Goal: Transaction & Acquisition: Book appointment/travel/reservation

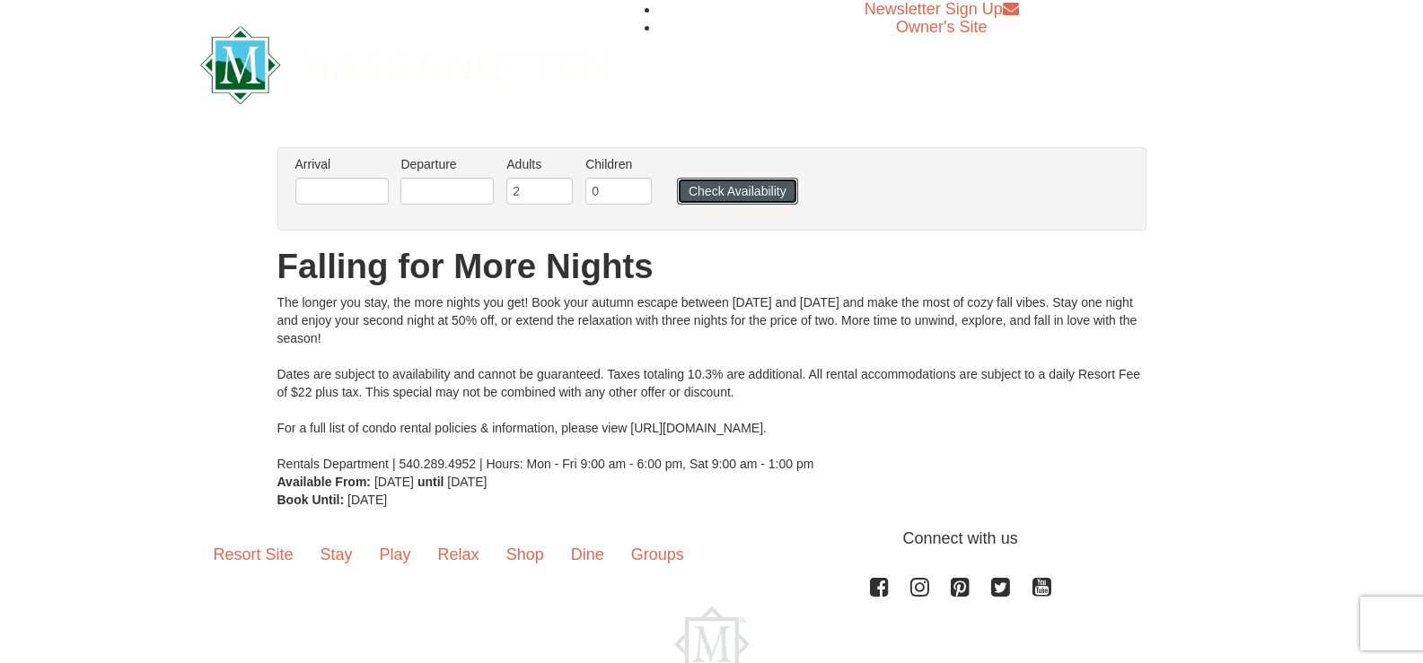
click at [742, 196] on button "Check Availability" at bounding box center [737, 191] width 121 height 27
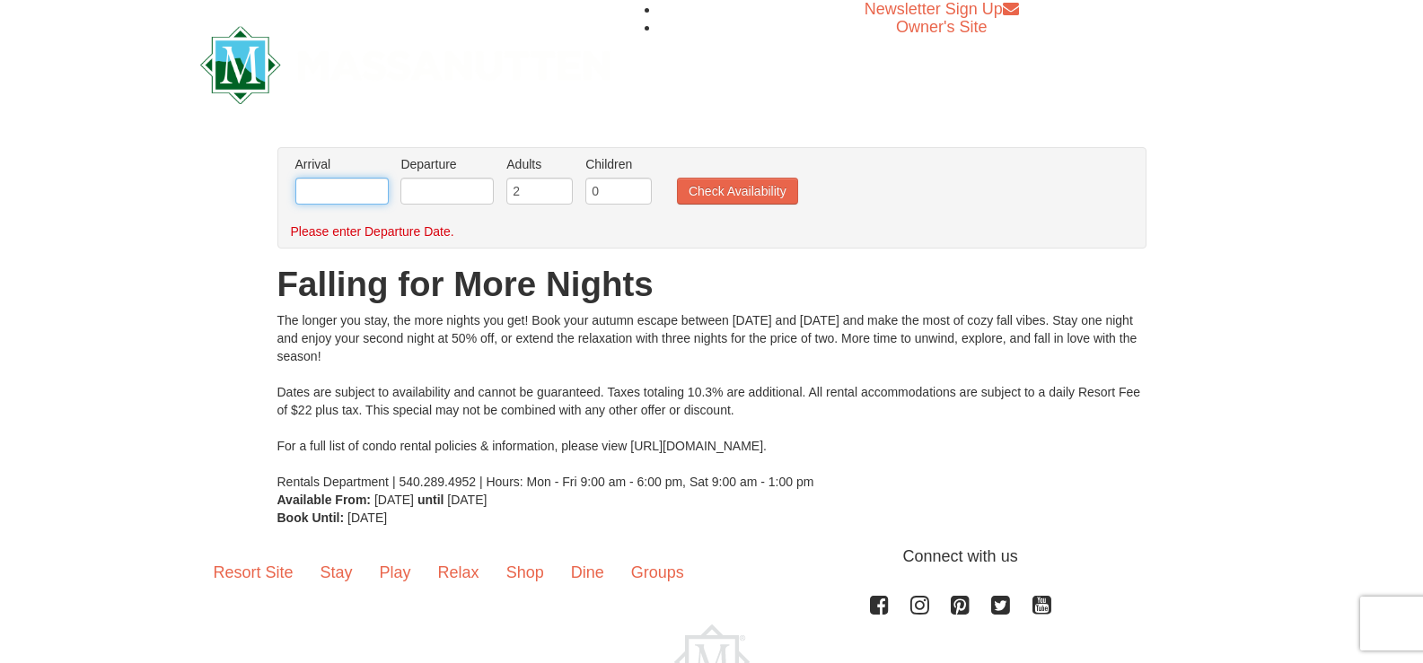
click at [362, 190] on input "text" at bounding box center [341, 191] width 93 height 27
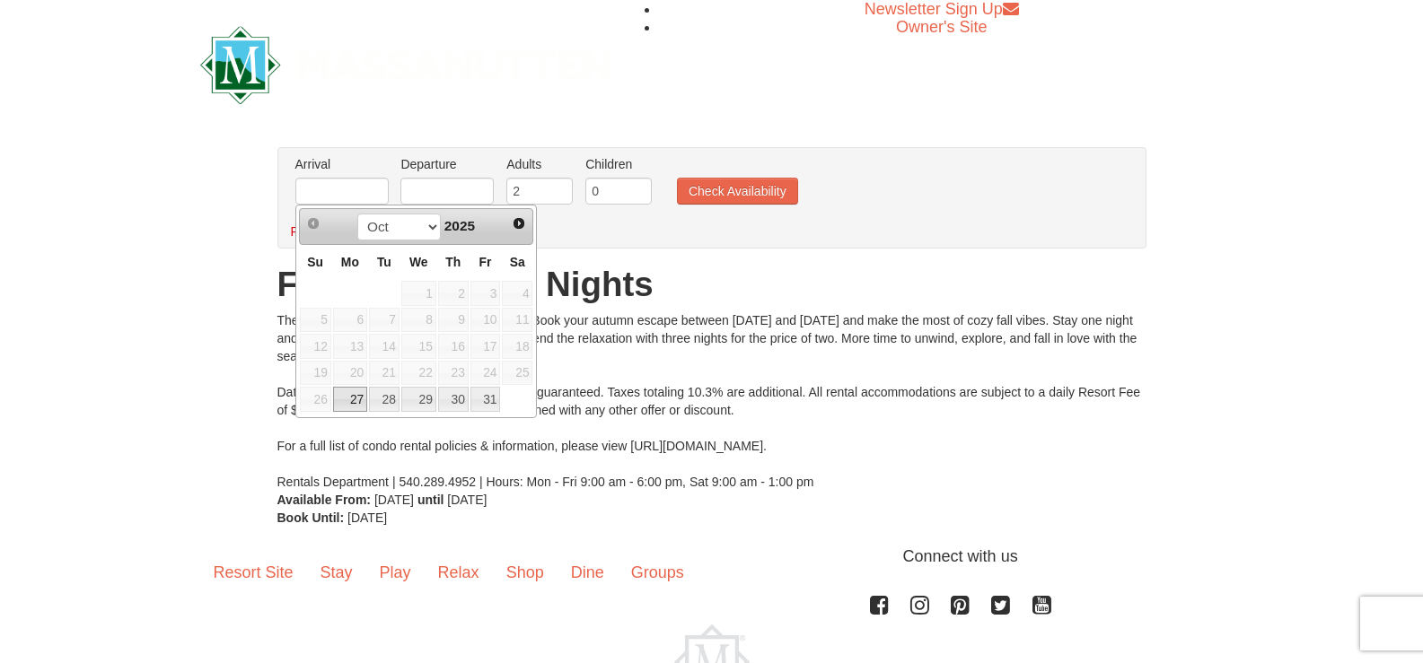
click at [971, 144] on div "× From: To: Adults: 2 Children: 0 Change Arrival Please format dates MM/DD/YYYY…" at bounding box center [711, 337] width 1423 height 416
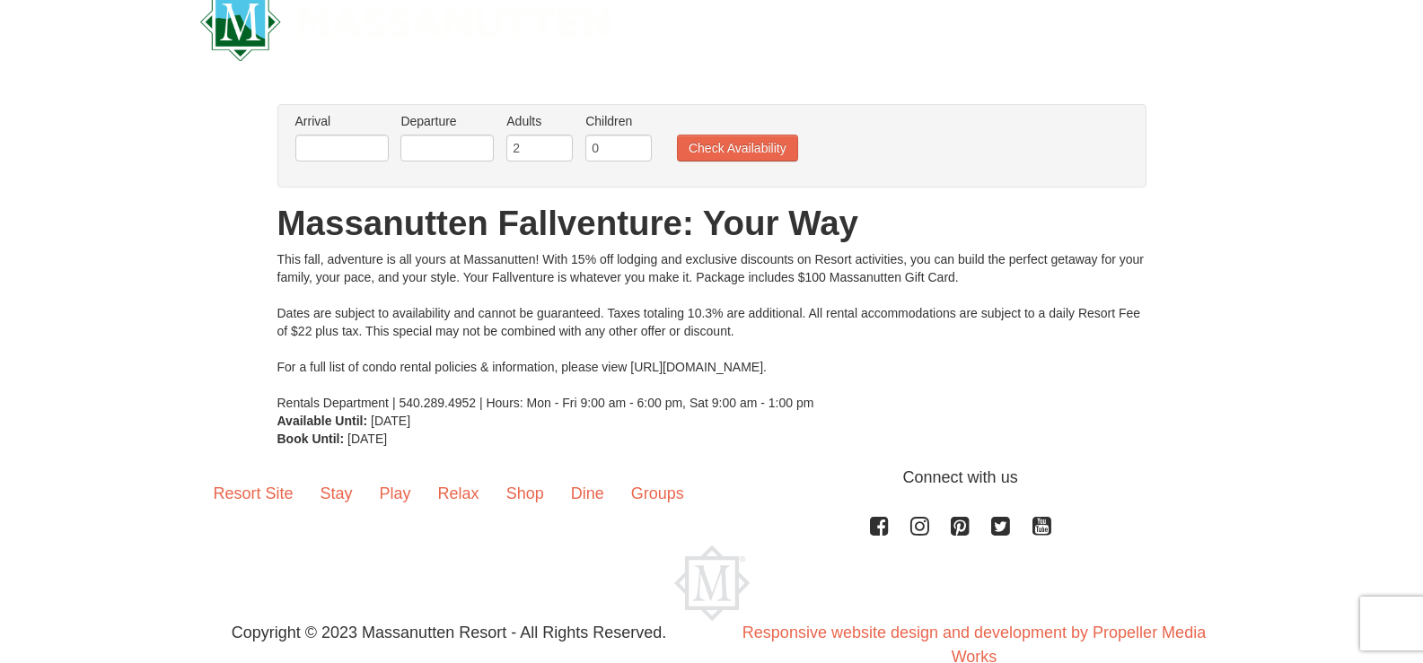
scroll to position [83, 0]
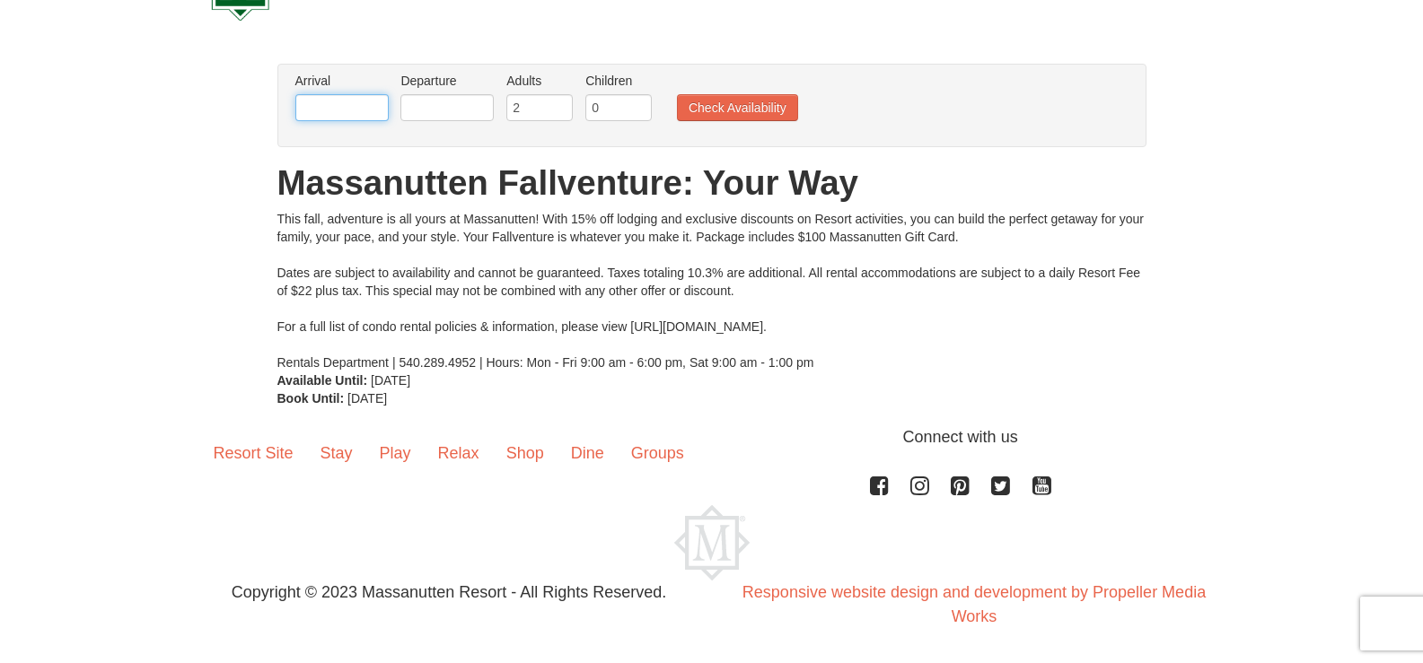
click at [327, 102] on input "text" at bounding box center [341, 107] width 93 height 27
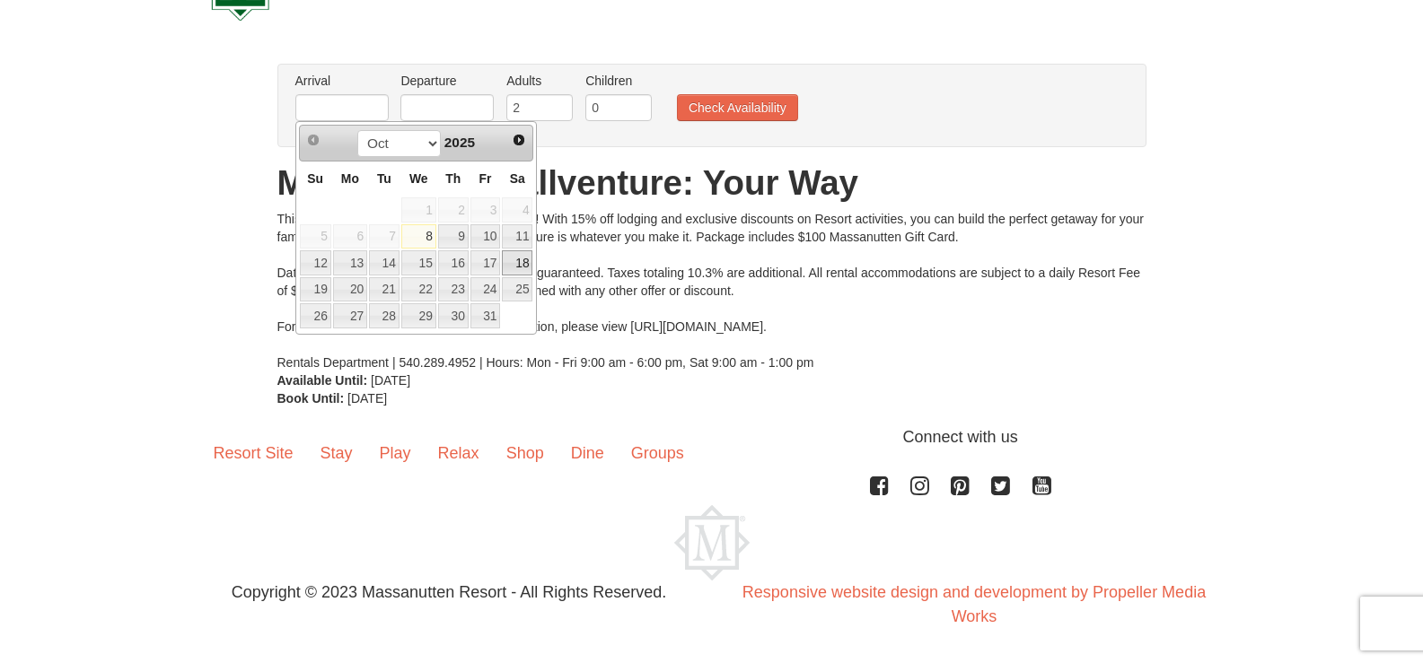
click at [513, 263] on link "18" at bounding box center [517, 262] width 31 height 25
type input "[DATE]"
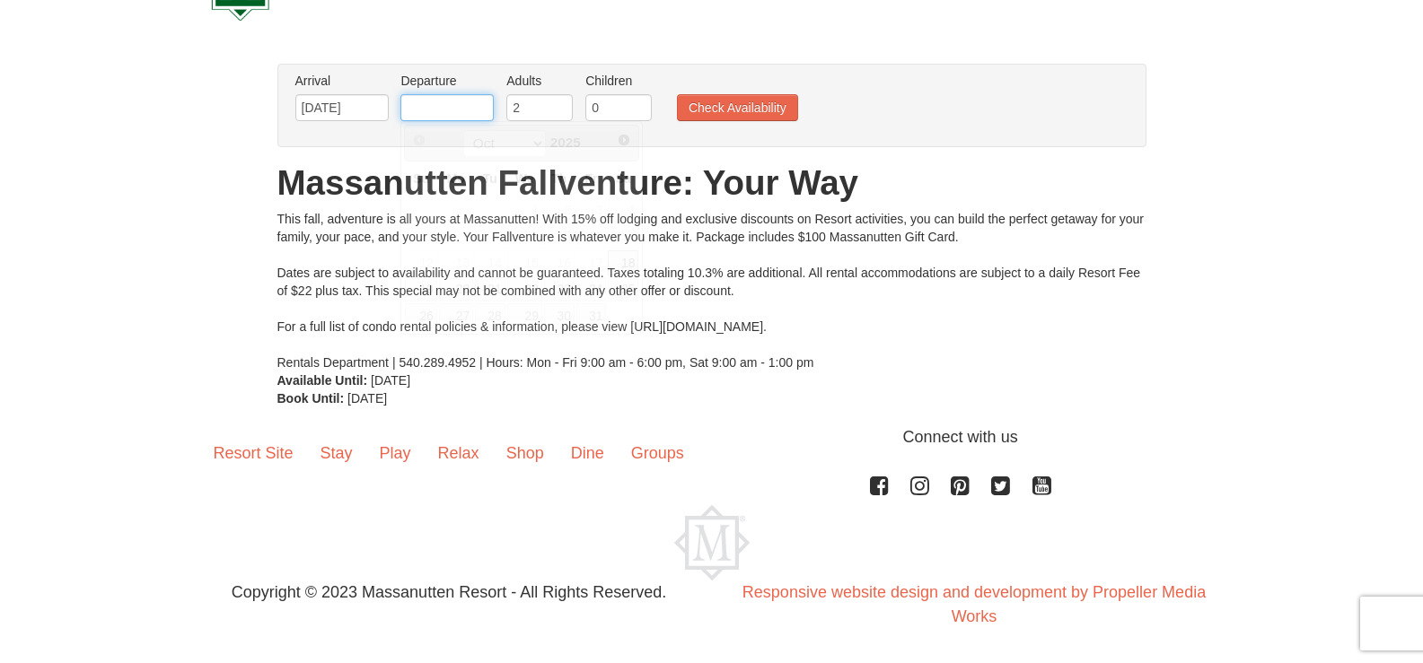
click at [461, 117] on input "text" at bounding box center [446, 107] width 93 height 27
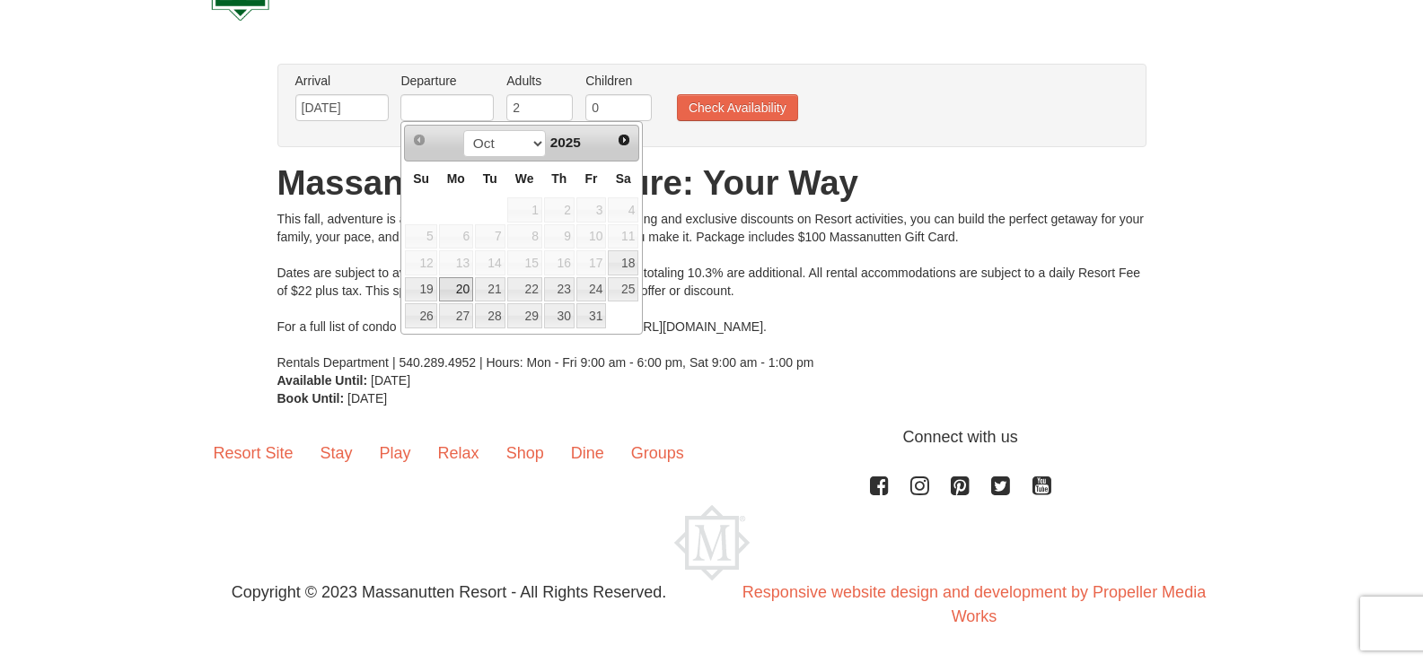
click at [453, 287] on link "20" at bounding box center [456, 289] width 34 height 25
type input "[DATE]"
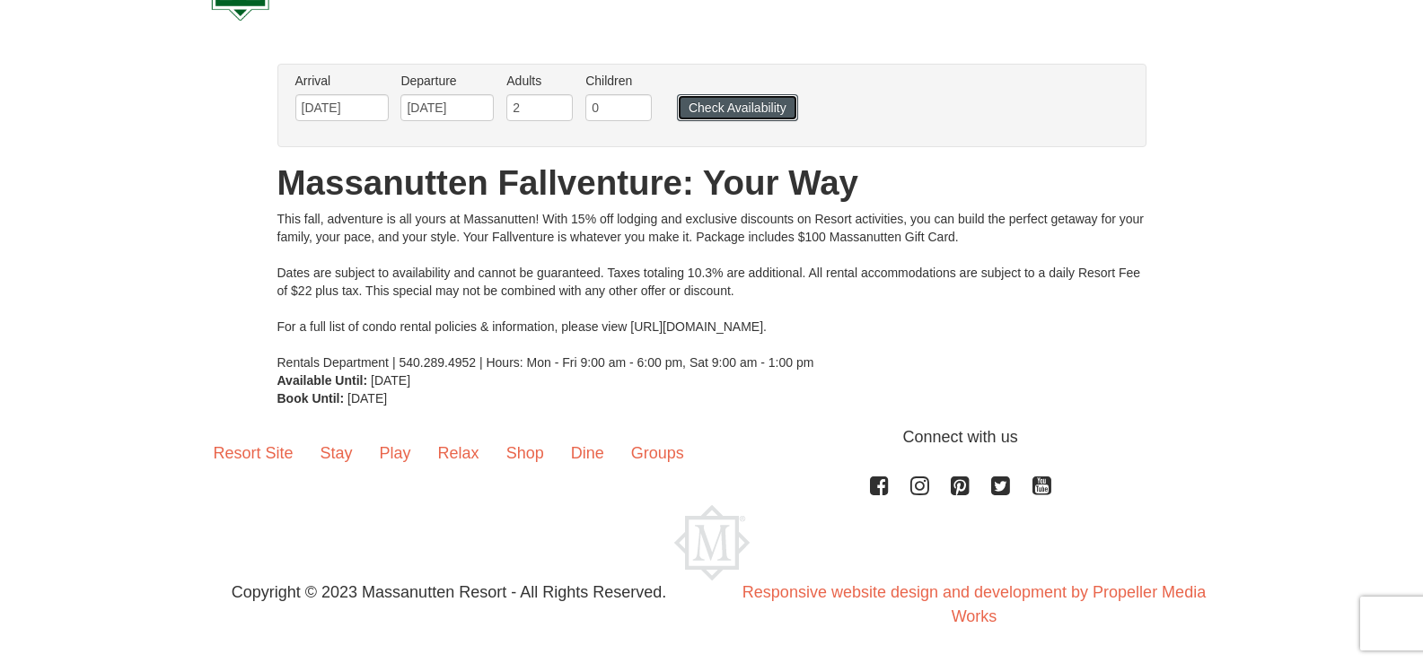
click at [715, 118] on button "Check Availability" at bounding box center [737, 107] width 121 height 27
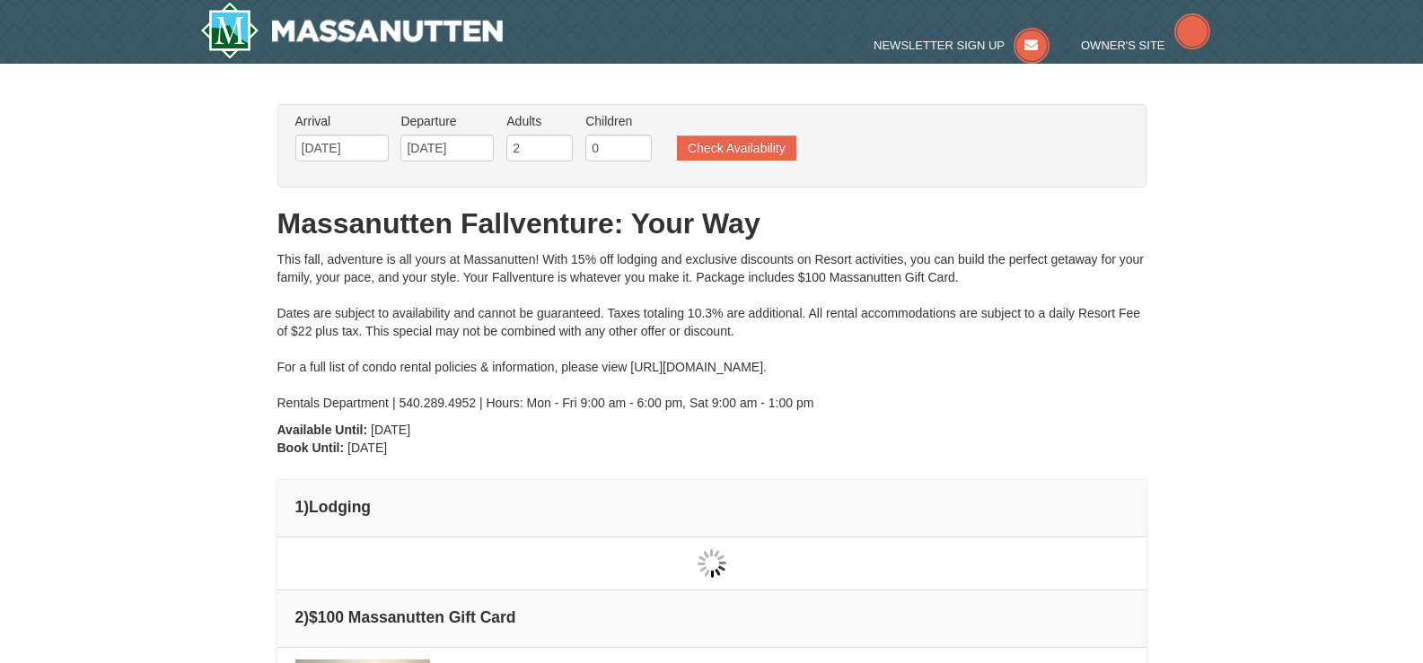
type input "[DATE]"
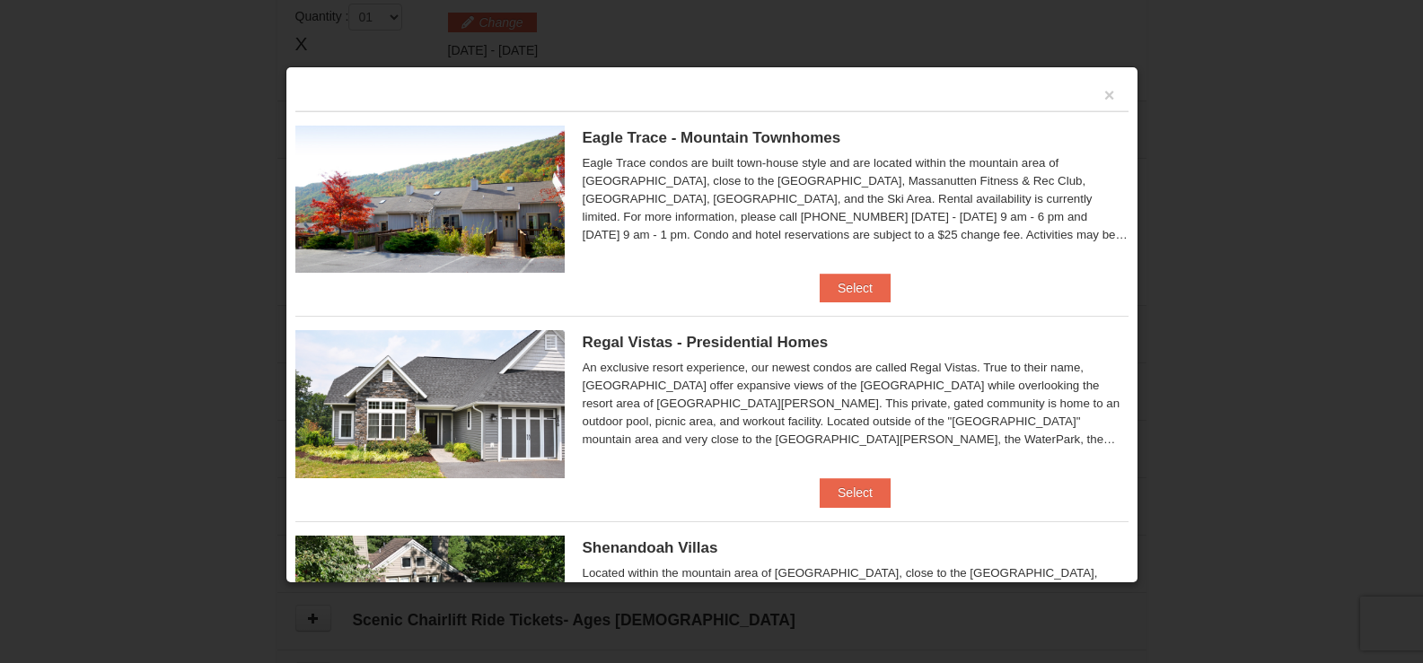
scroll to position [548, 0]
click at [834, 294] on button "Select" at bounding box center [854, 288] width 71 height 29
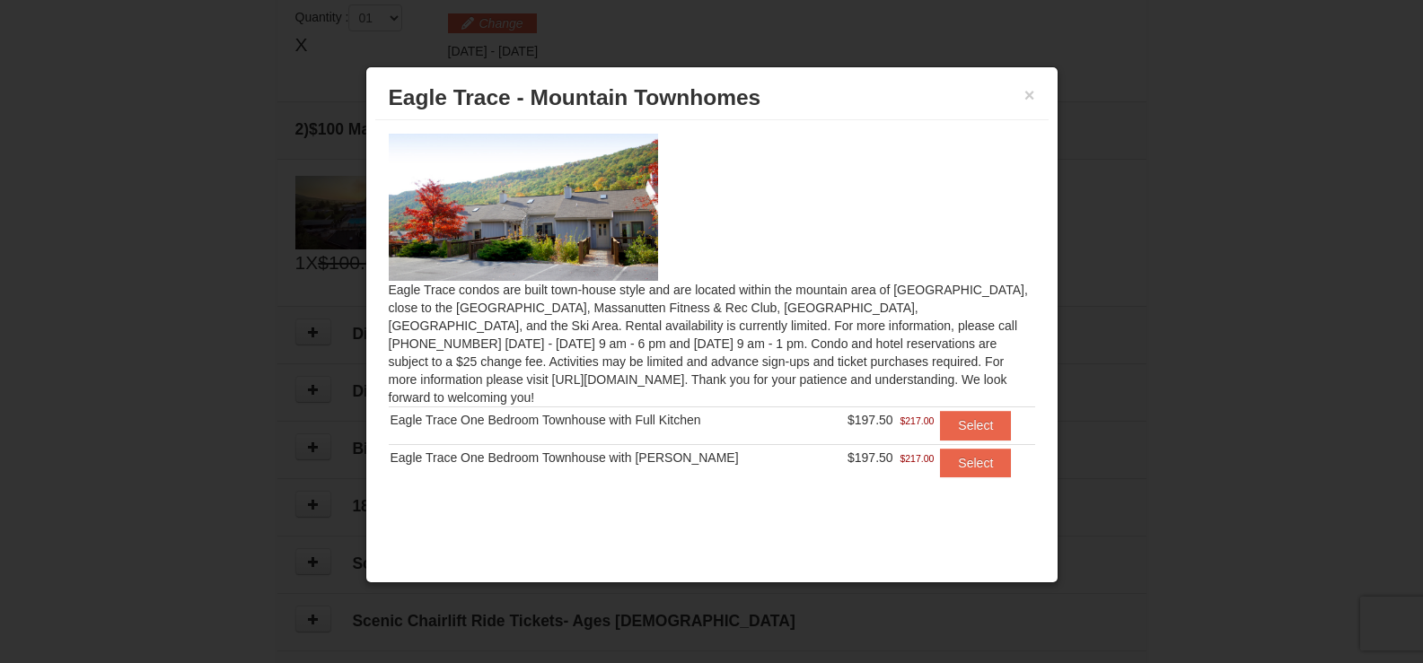
click at [1036, 91] on div "× Eagle Trace - Mountain Townhomes" at bounding box center [711, 98] width 673 height 44
click at [1025, 95] on button "×" at bounding box center [1029, 95] width 11 height 18
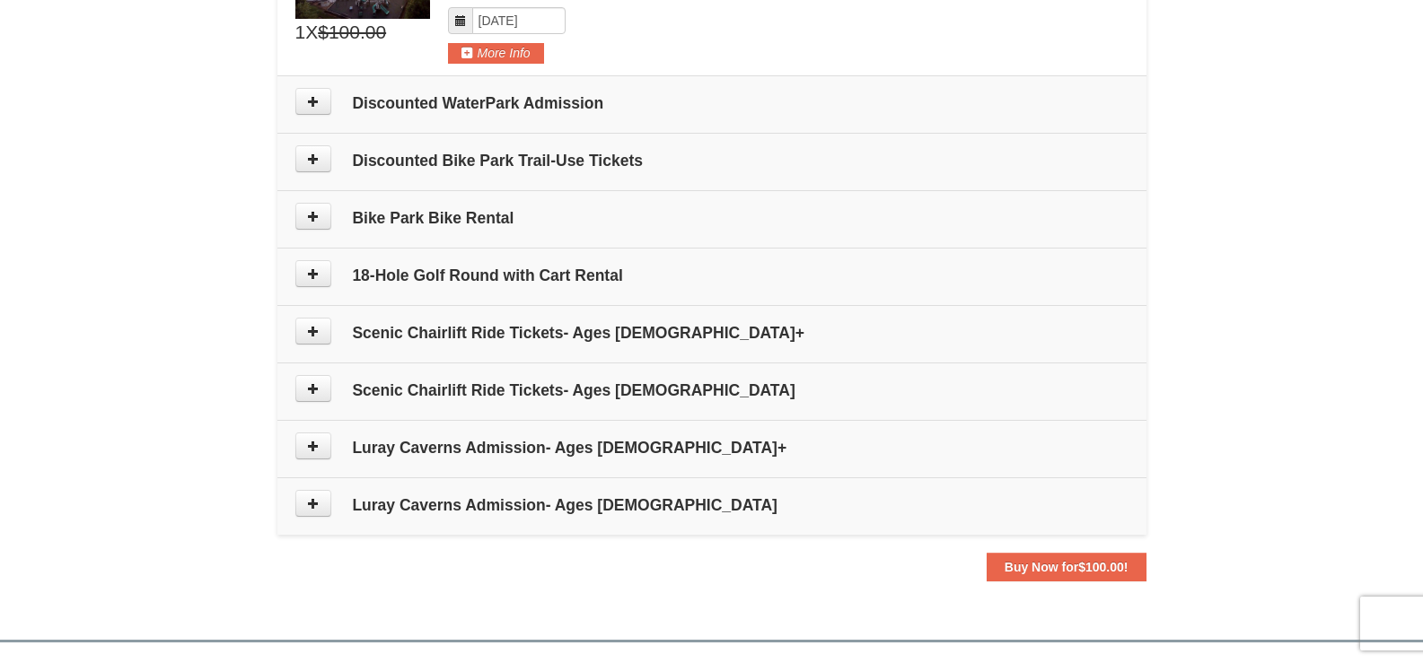
scroll to position [808, 0]
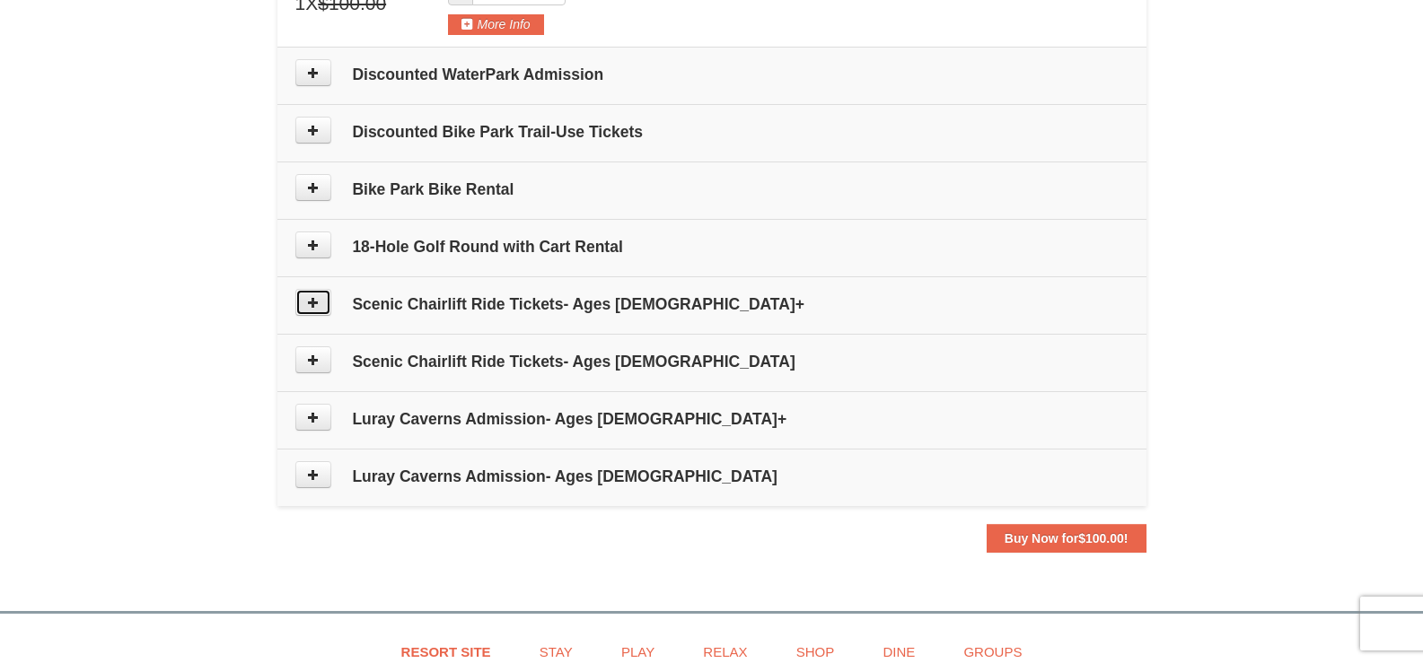
click at [322, 304] on button at bounding box center [313, 302] width 36 height 27
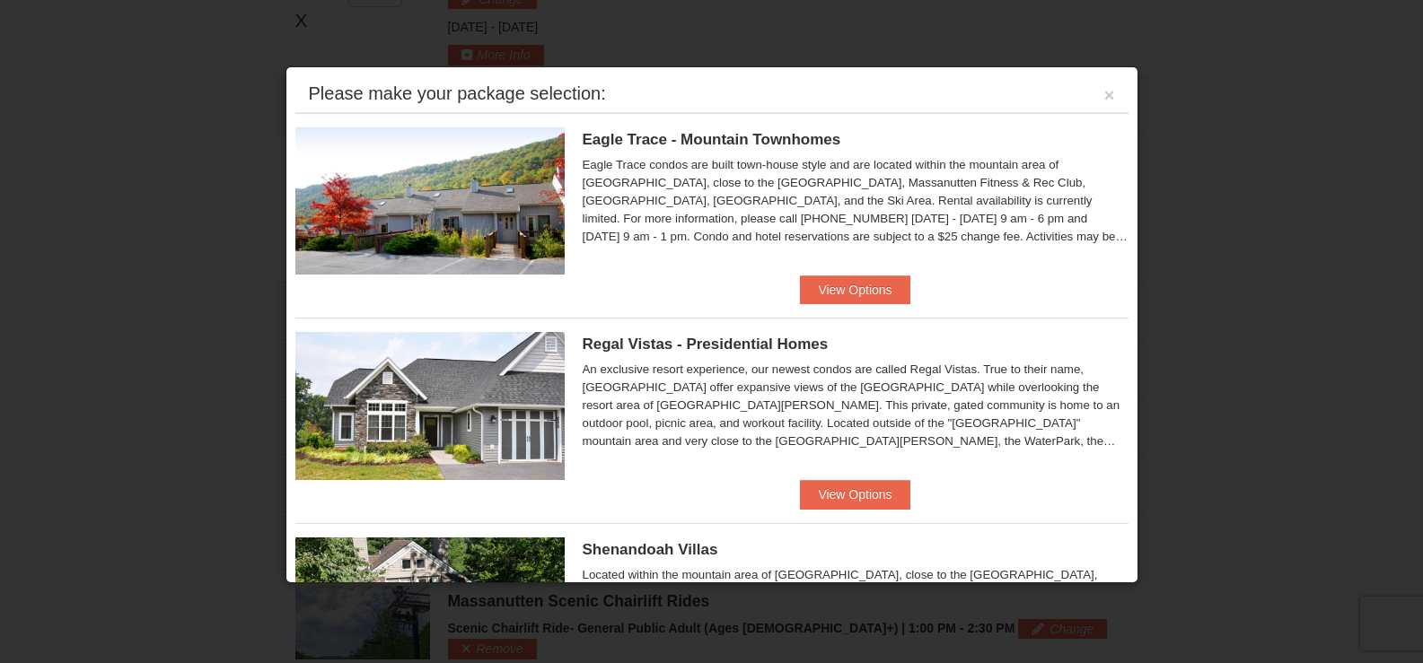
scroll to position [553, 0]
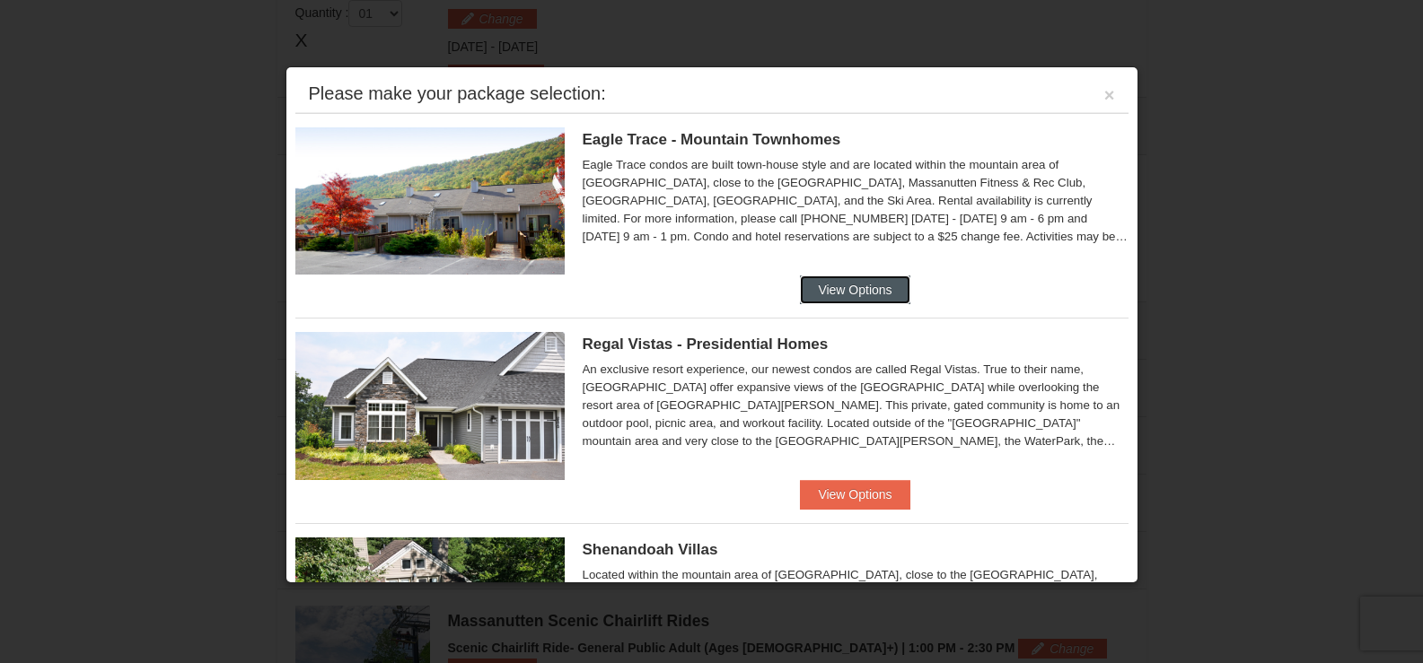
click at [842, 293] on button "View Options" at bounding box center [855, 290] width 110 height 29
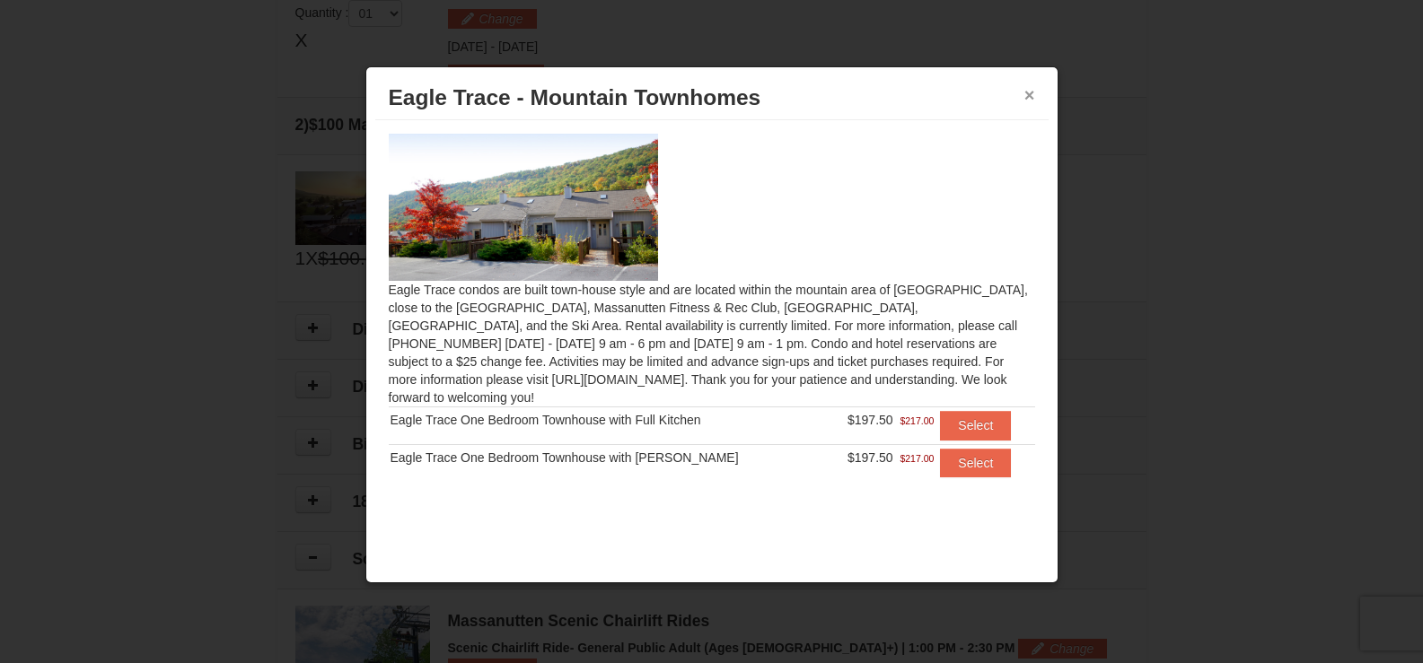
click at [1024, 92] on button "×" at bounding box center [1029, 95] width 11 height 18
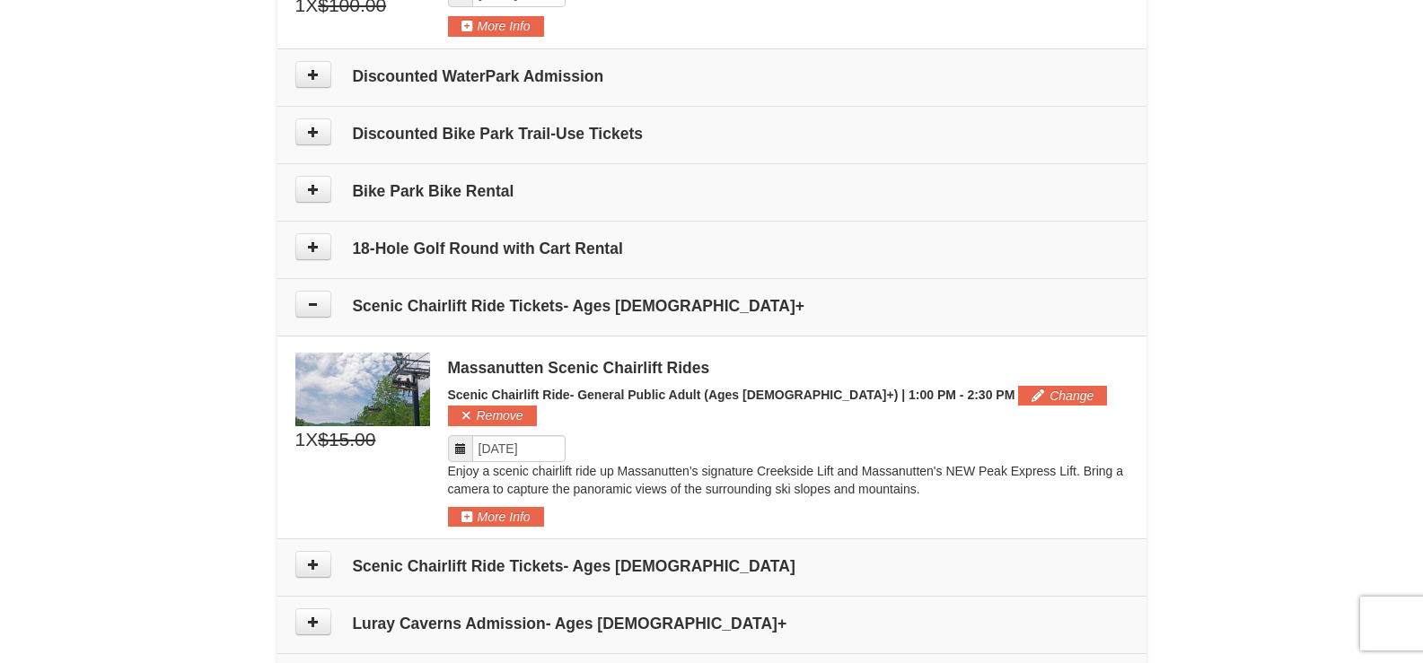
scroll to position [822, 0]
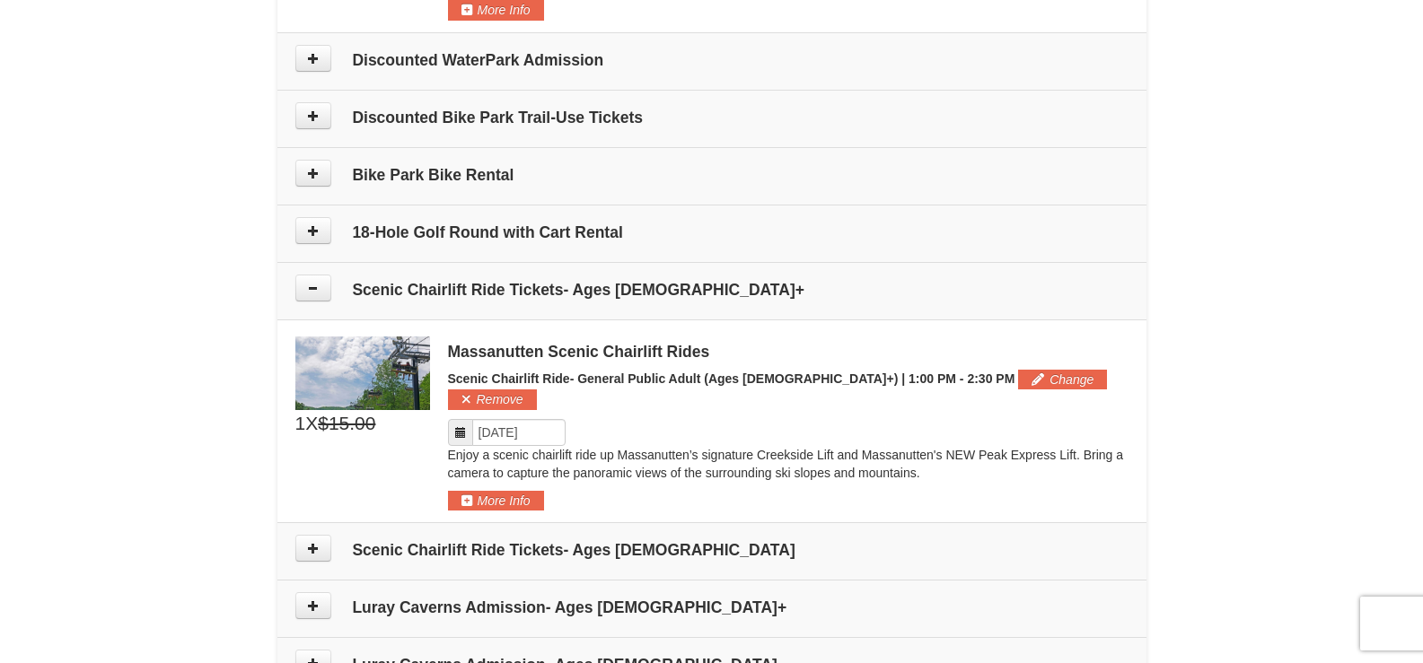
click at [382, 371] on img at bounding box center [362, 374] width 135 height 74
click at [504, 491] on button "More Info" at bounding box center [496, 501] width 96 height 20
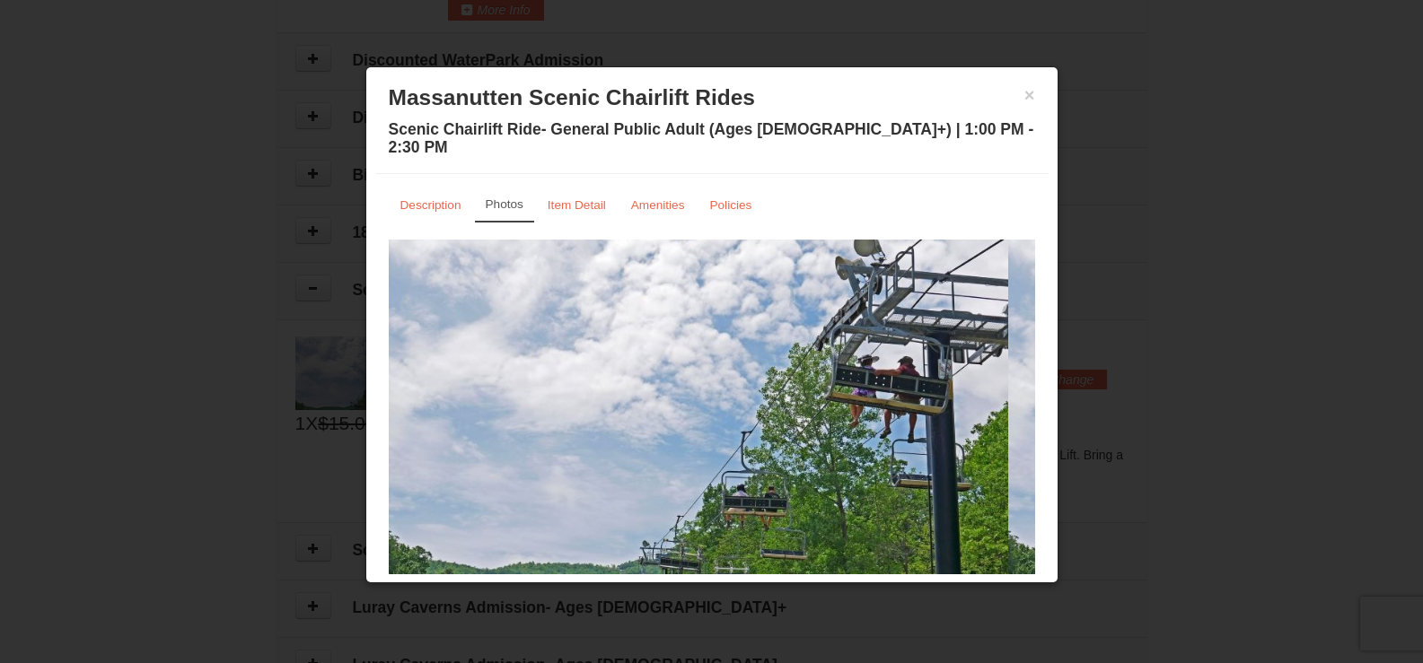
click at [663, 320] on img at bounding box center [698, 409] width 619 height 339
click at [874, 358] on img at bounding box center [698, 409] width 619 height 339
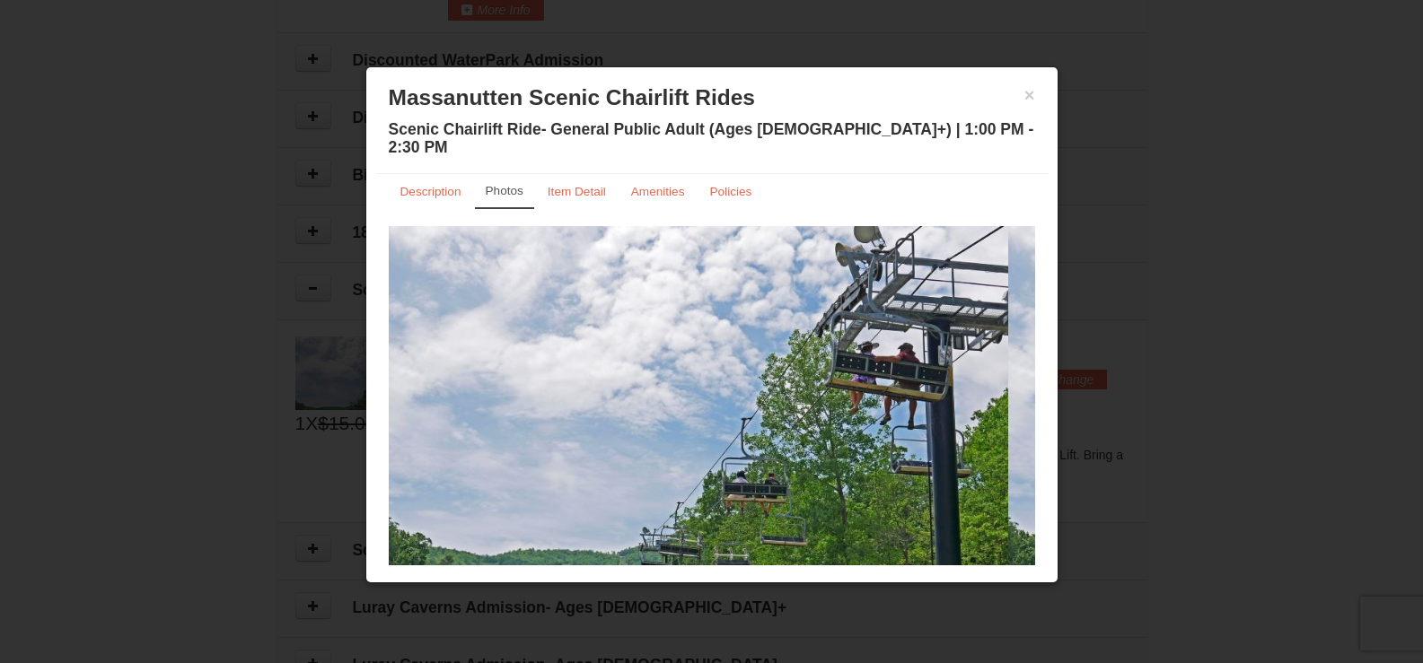
scroll to position [18, 0]
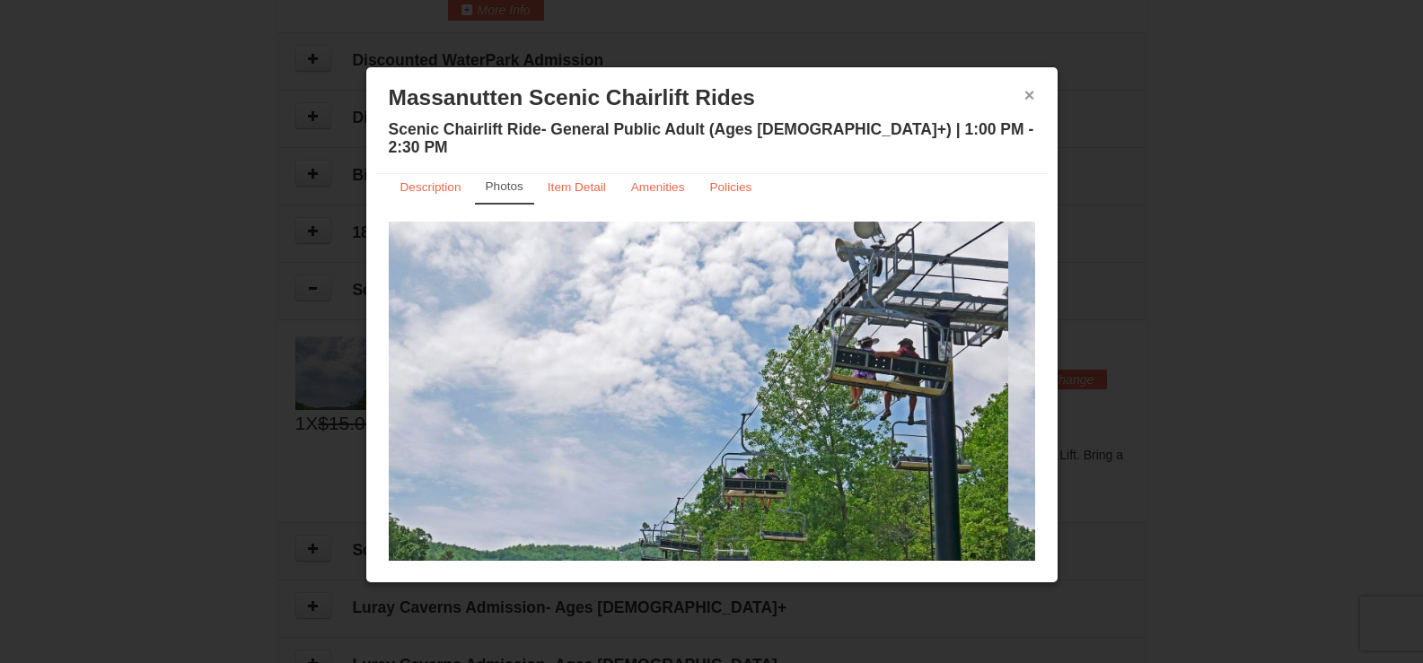
click at [1024, 97] on button "×" at bounding box center [1029, 95] width 11 height 18
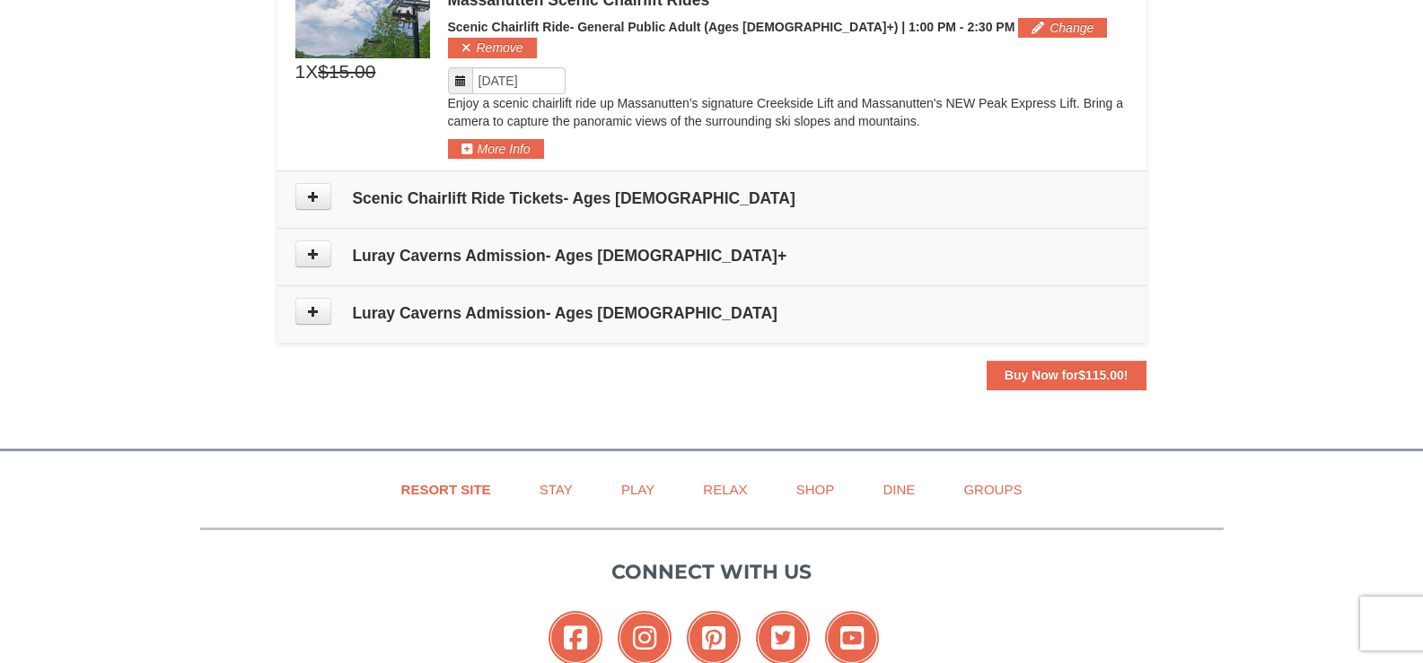
scroll to position [1181, 0]
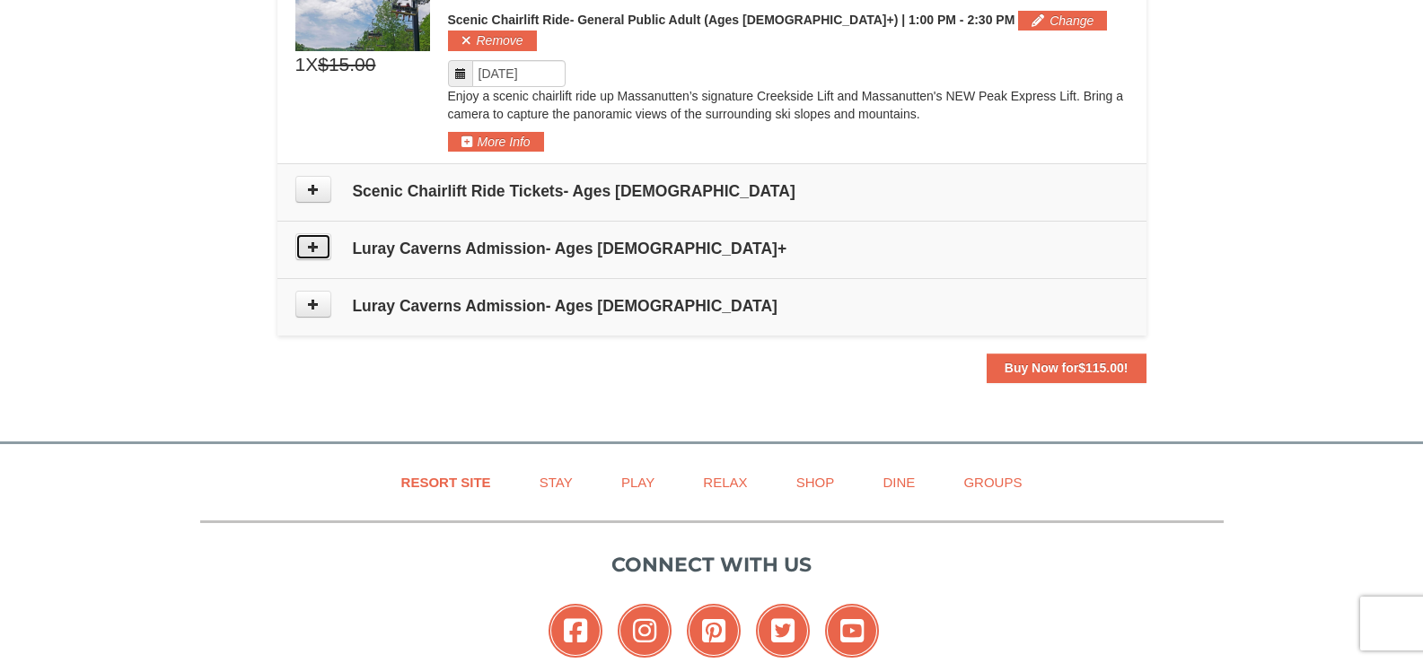
click at [301, 233] on button at bounding box center [313, 246] width 36 height 27
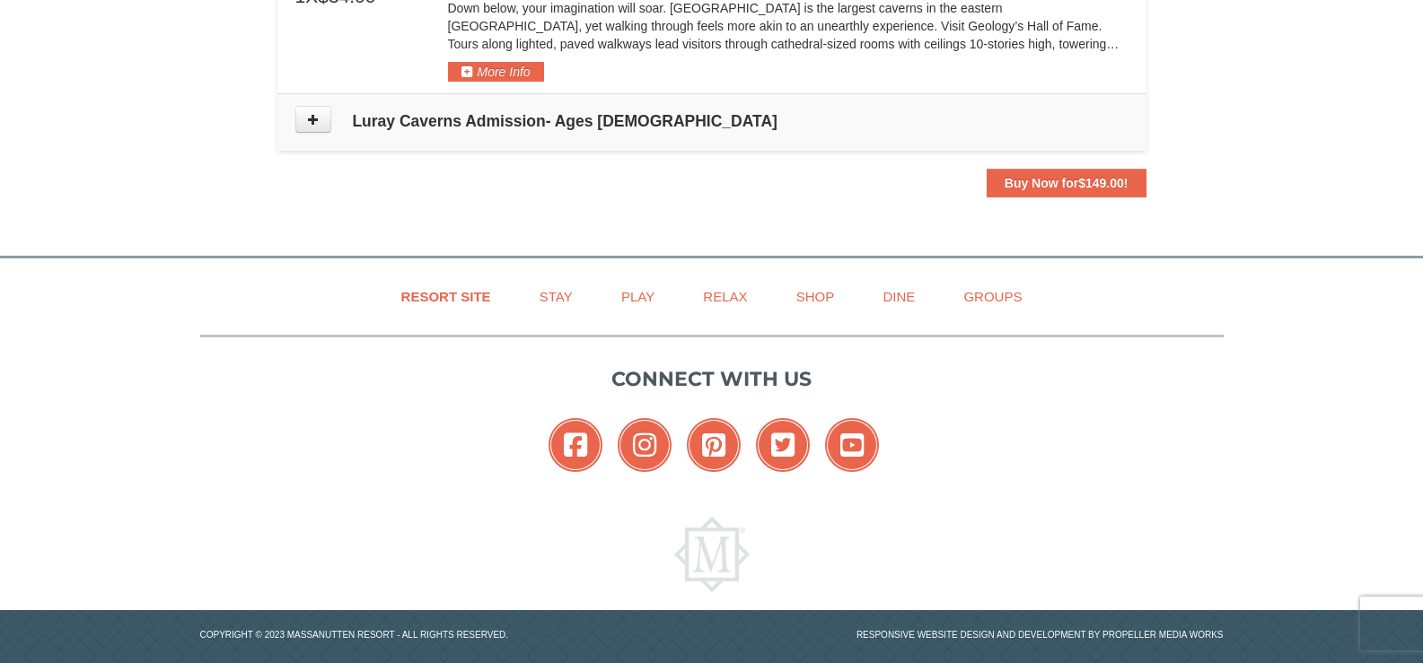
scroll to position [1571, 0]
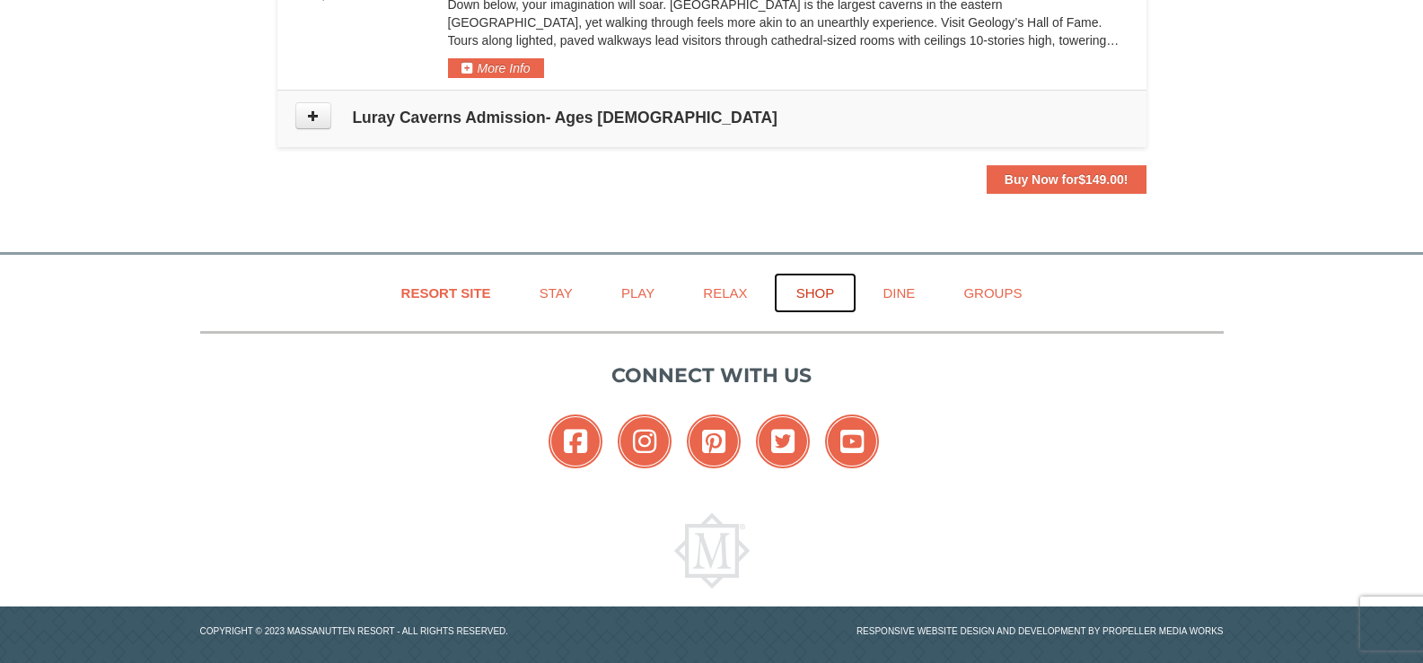
click at [807, 276] on link "Shop" at bounding box center [815, 293] width 83 height 40
